Goal: Obtain resource: Download file/media

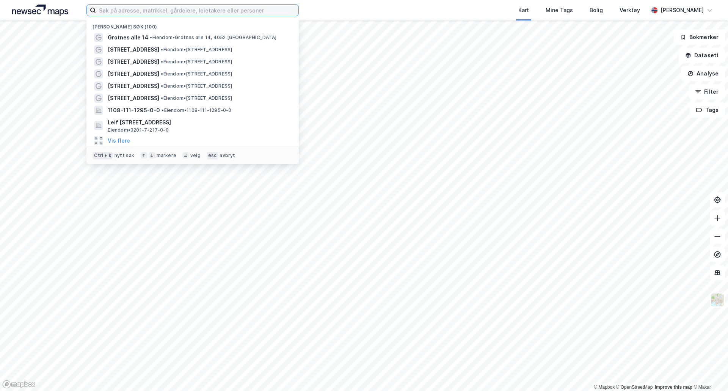
click at [180, 16] on input at bounding box center [197, 10] width 202 height 11
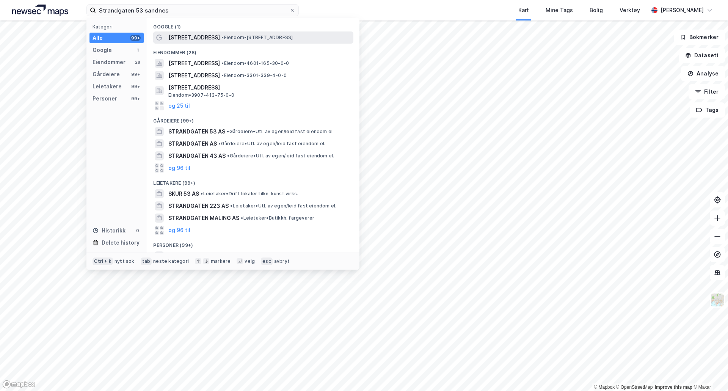
click at [221, 40] on span "• Eiendom • [STREET_ADDRESS]" at bounding box center [256, 37] width 71 height 6
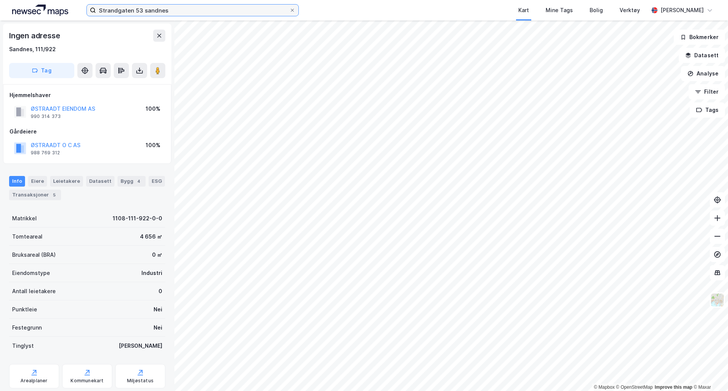
click at [142, 9] on input "Strandgaten 53 sandnes" at bounding box center [192, 10] width 193 height 11
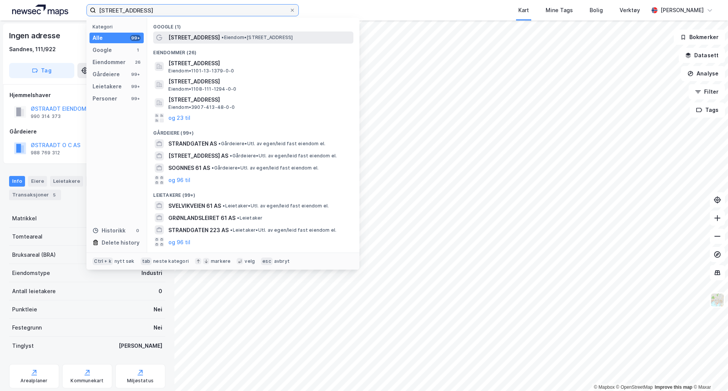
type input "[STREET_ADDRESS]"
click at [213, 42] on div "[STREET_ADDRESS] • Eiendom • [STREET_ADDRESS]" at bounding box center [253, 37] width 200 height 12
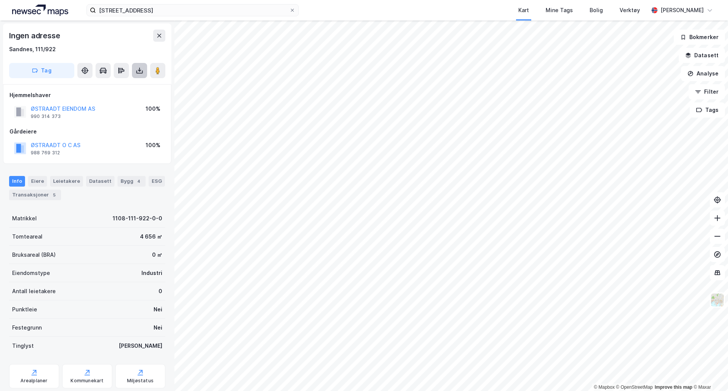
click at [139, 72] on icon at bounding box center [140, 71] width 8 height 8
click at [116, 88] on div "Last ned grunnbok" at bounding box center [102, 86] width 44 height 6
click at [136, 77] on button at bounding box center [139, 70] width 15 height 15
click at [124, 87] on div "Last ned grunnbok" at bounding box center [102, 86] width 44 height 6
drag, startPoint x: 124, startPoint y: 87, endPoint x: 110, endPoint y: 88, distance: 13.7
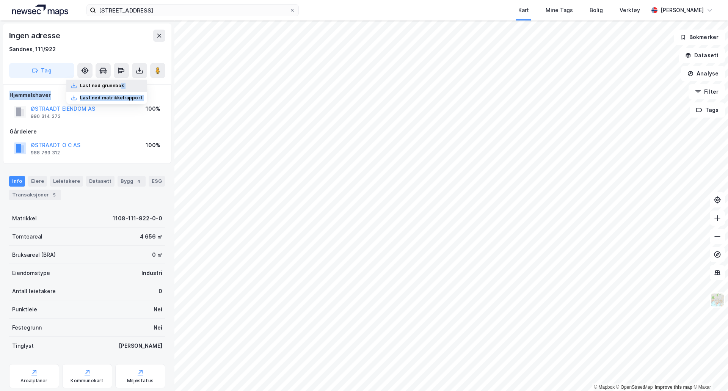
click at [110, 88] on div "Last ned grunnbok" at bounding box center [102, 86] width 44 height 6
